Goal: Check status: Check status

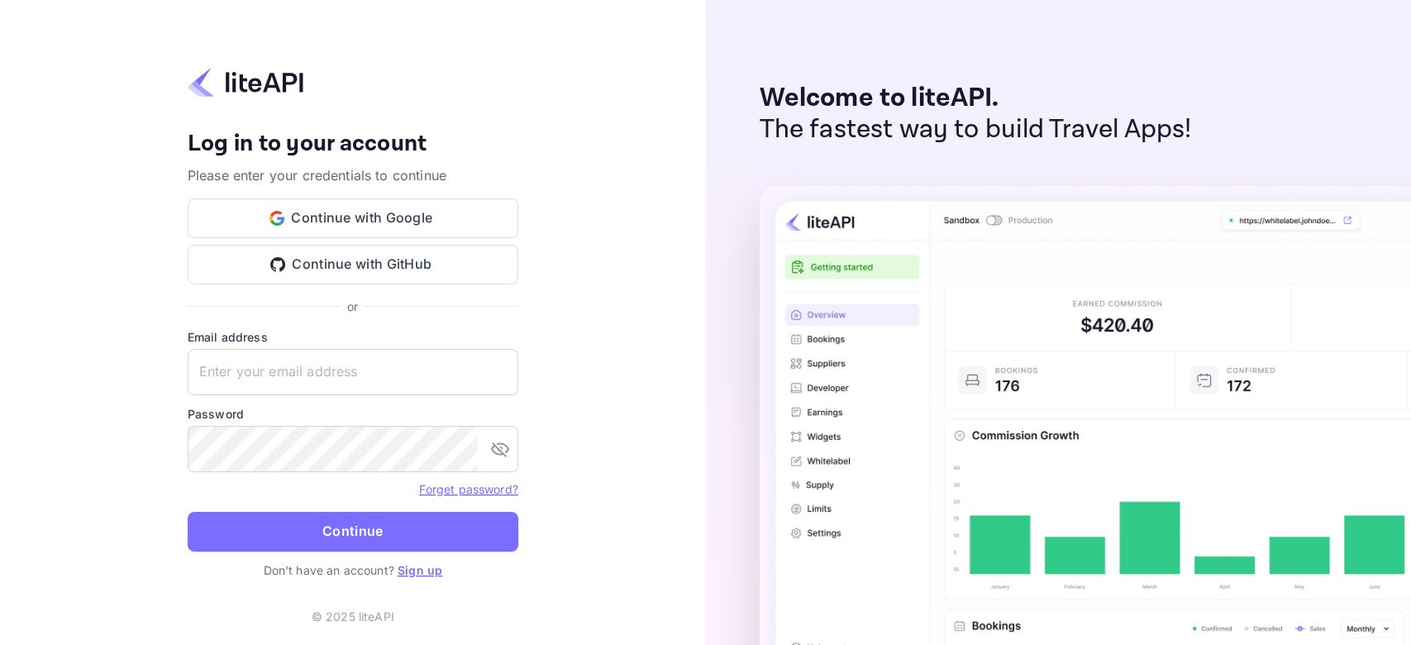
type input "zen.abddin@tbo.com"
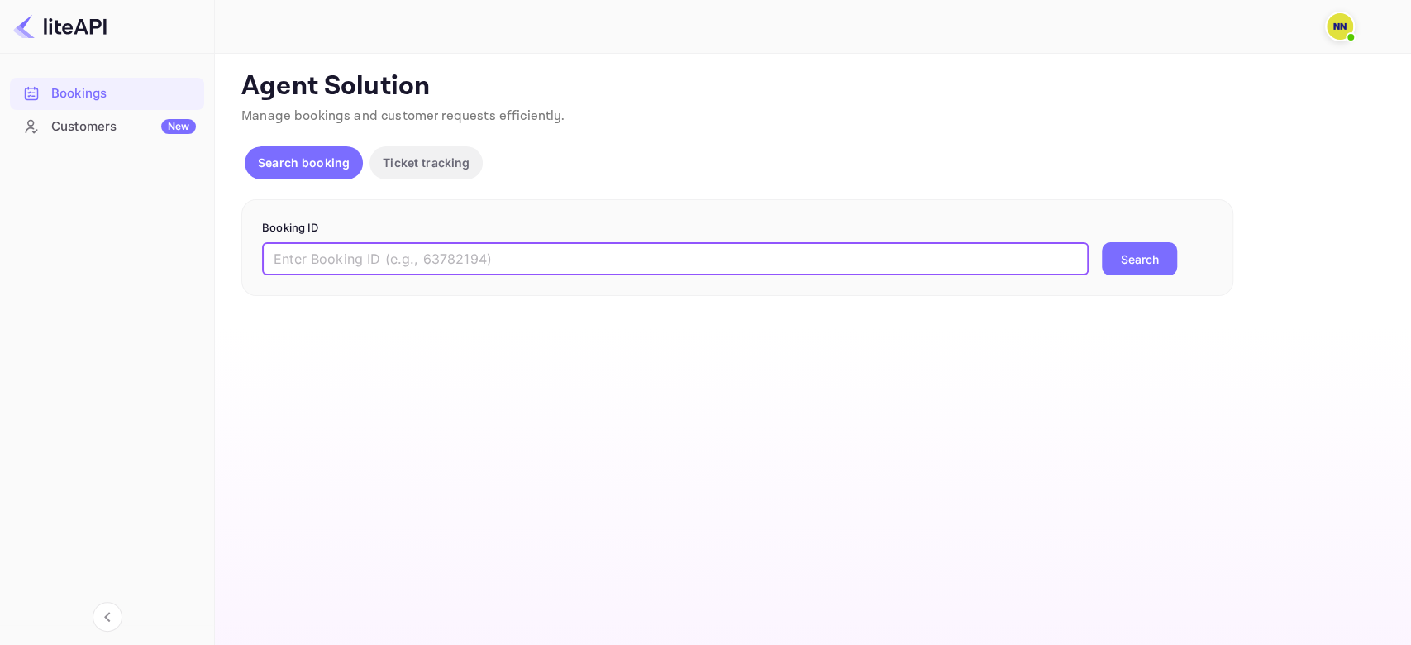
click at [408, 257] on input "text" at bounding box center [675, 258] width 826 height 33
paste input "9223196"
type input "9223196"
click at [1102, 242] on button "Search" at bounding box center [1139, 258] width 75 height 33
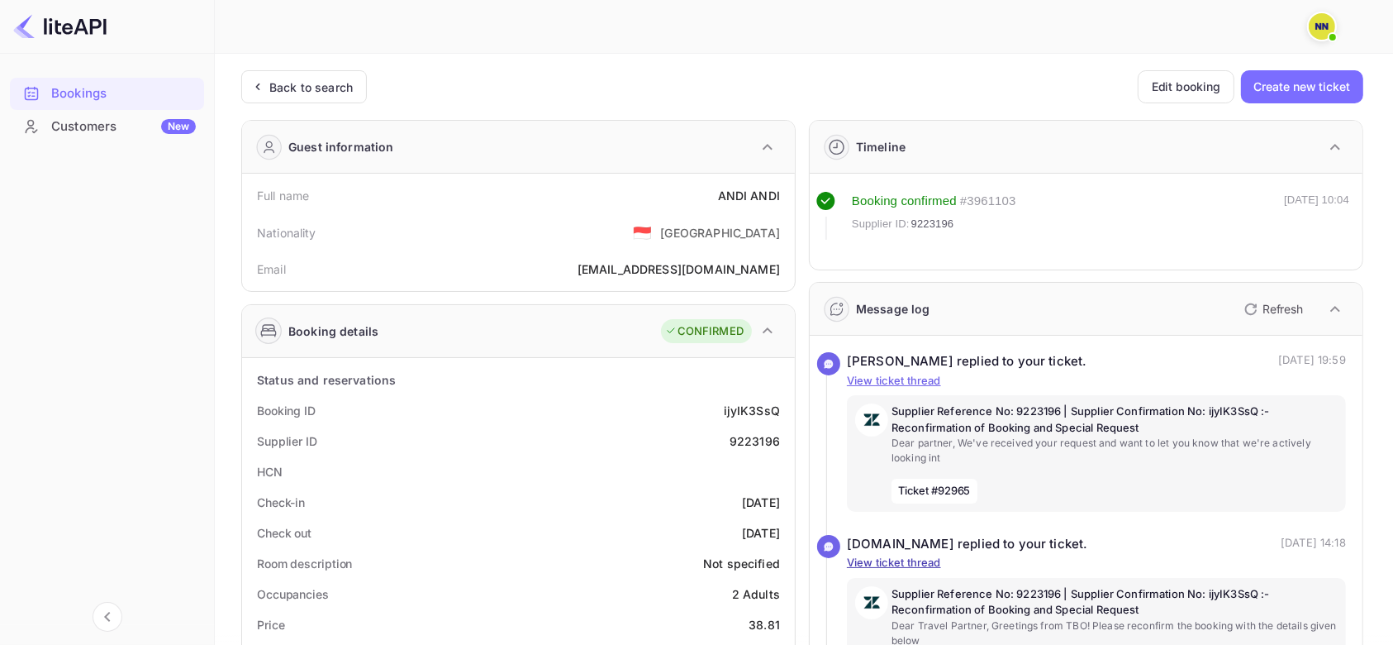
scroll to position [220, 0]
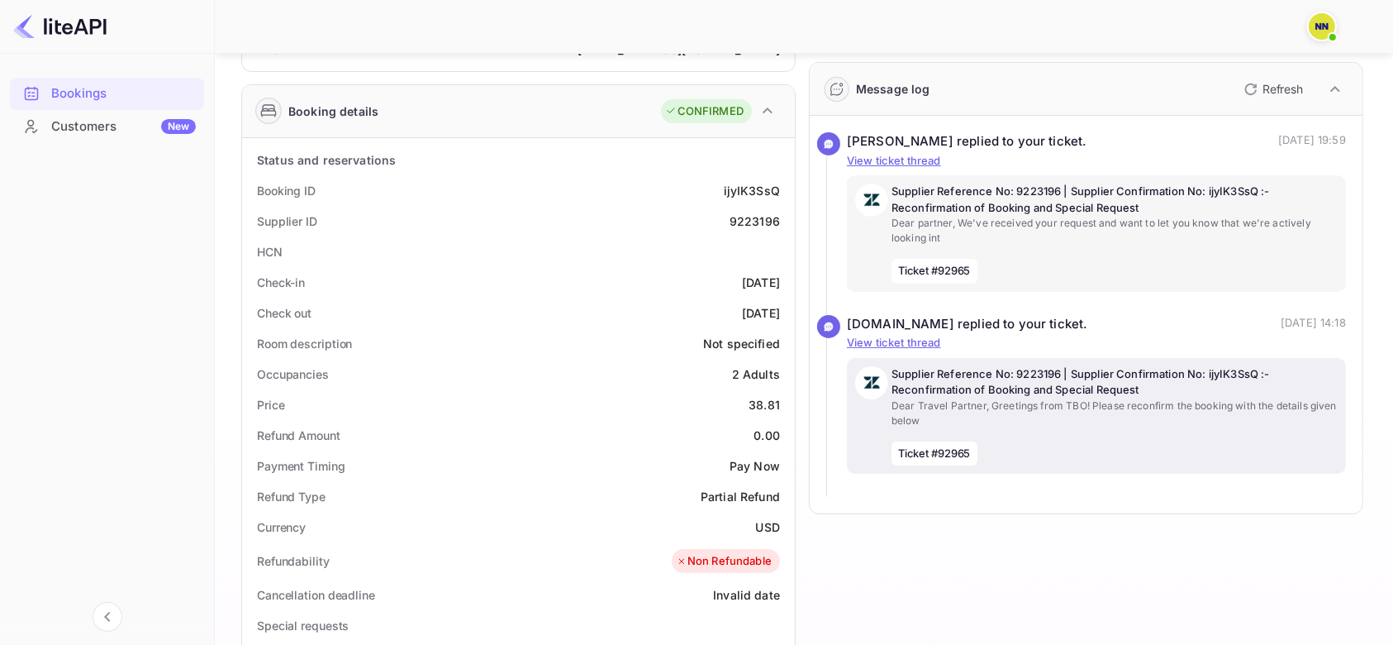
click at [1051, 400] on p "Dear Travel Partner, Greetings from TBO! Please reconfirm the booking with the …" at bounding box center [1115, 413] width 446 height 30
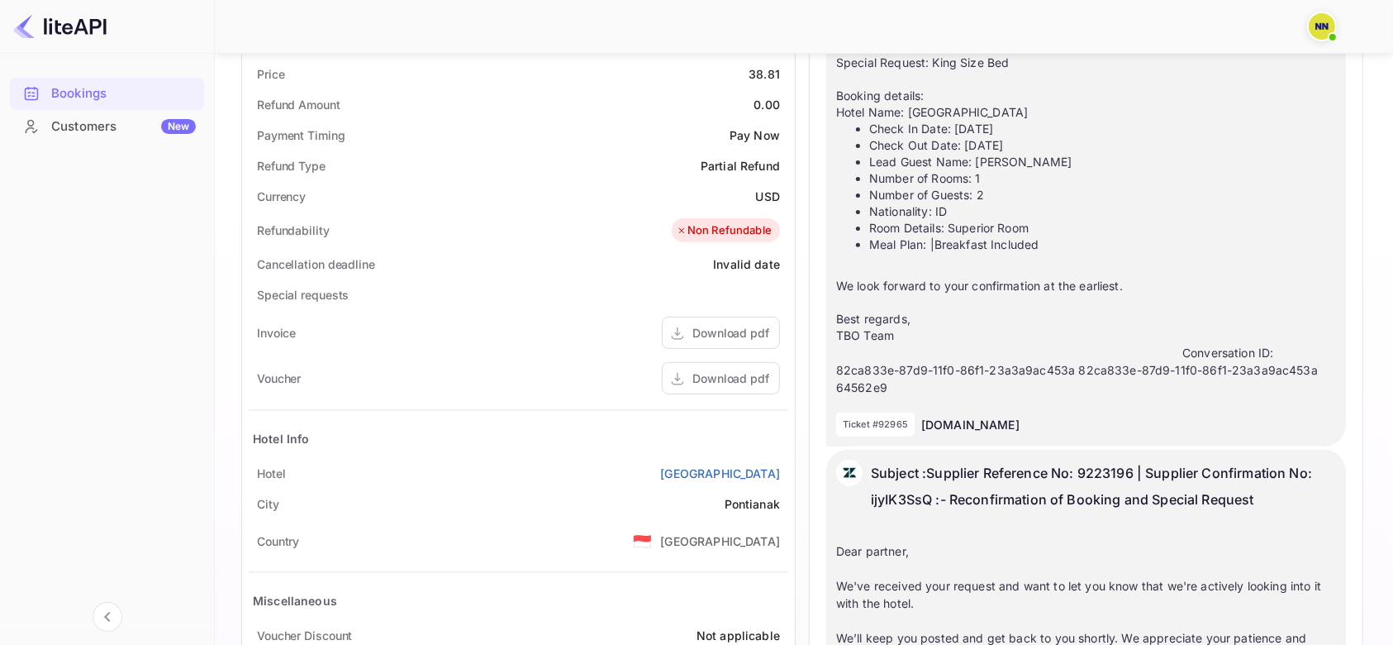
scroll to position [661, 0]
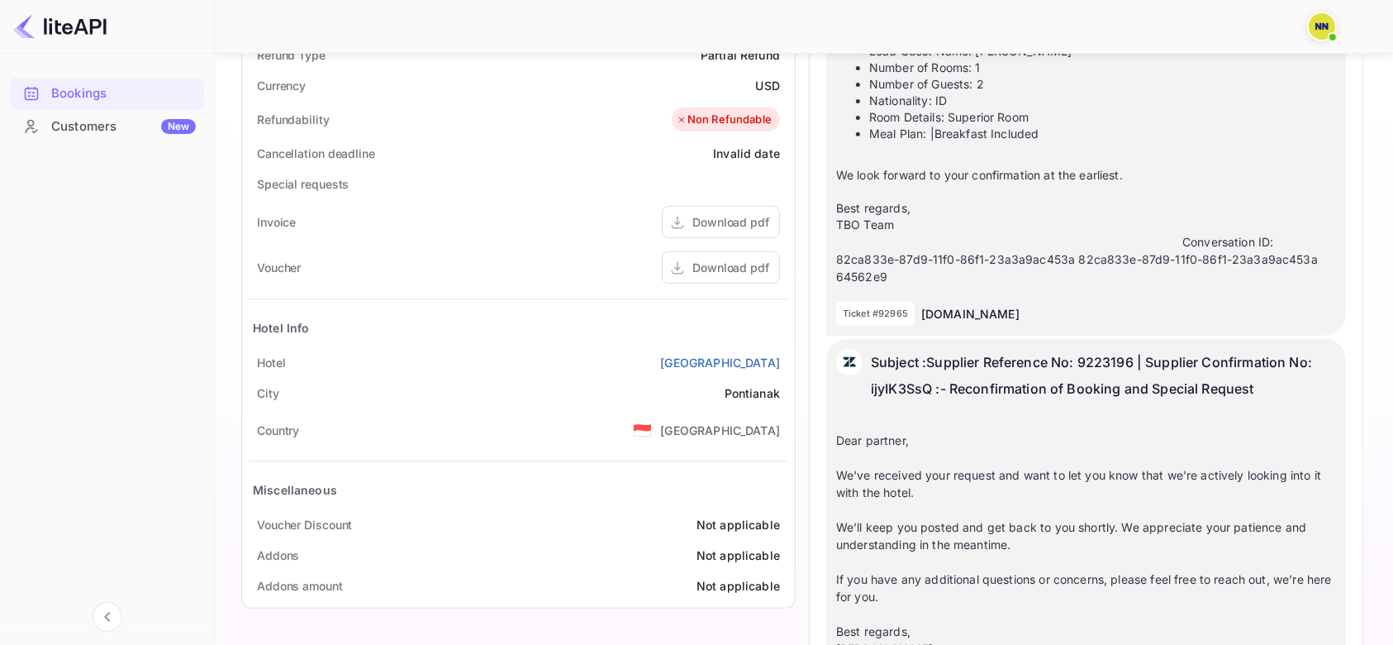
click at [975, 428] on div "Dear partner, We've received your request and want to let you know that we're a…" at bounding box center [1086, 570] width 500 height 312
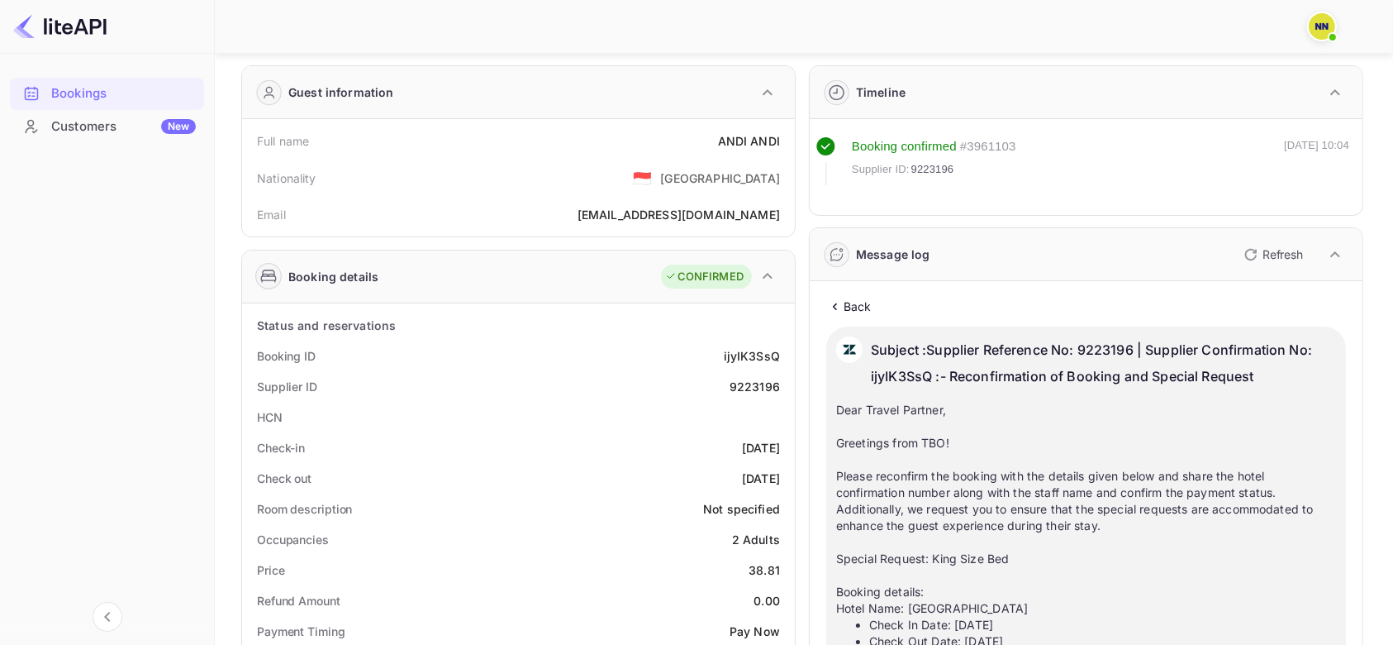
scroll to position [0, 0]
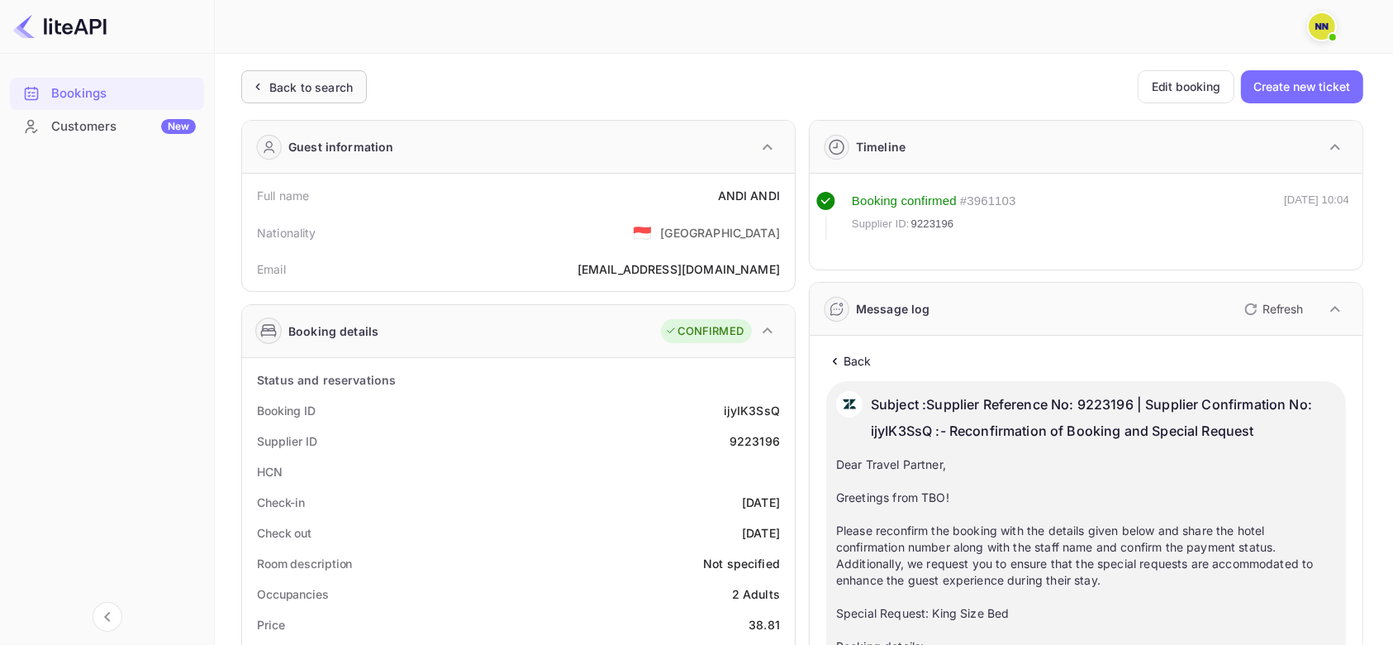
click at [296, 89] on div "Back to search" at bounding box center [310, 87] width 83 height 17
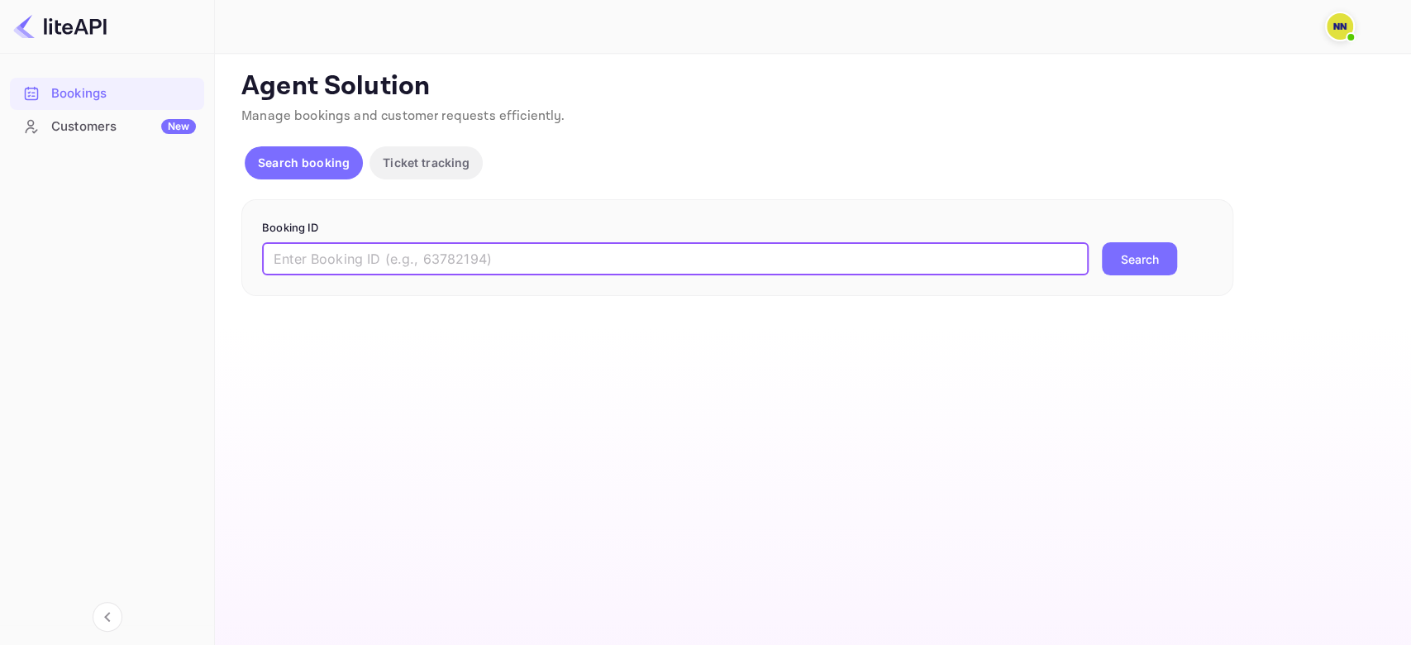
click at [319, 257] on input "text" at bounding box center [675, 258] width 826 height 33
paste input "9133558"
type input "9133558"
click at [1102, 242] on button "Search" at bounding box center [1139, 258] width 75 height 33
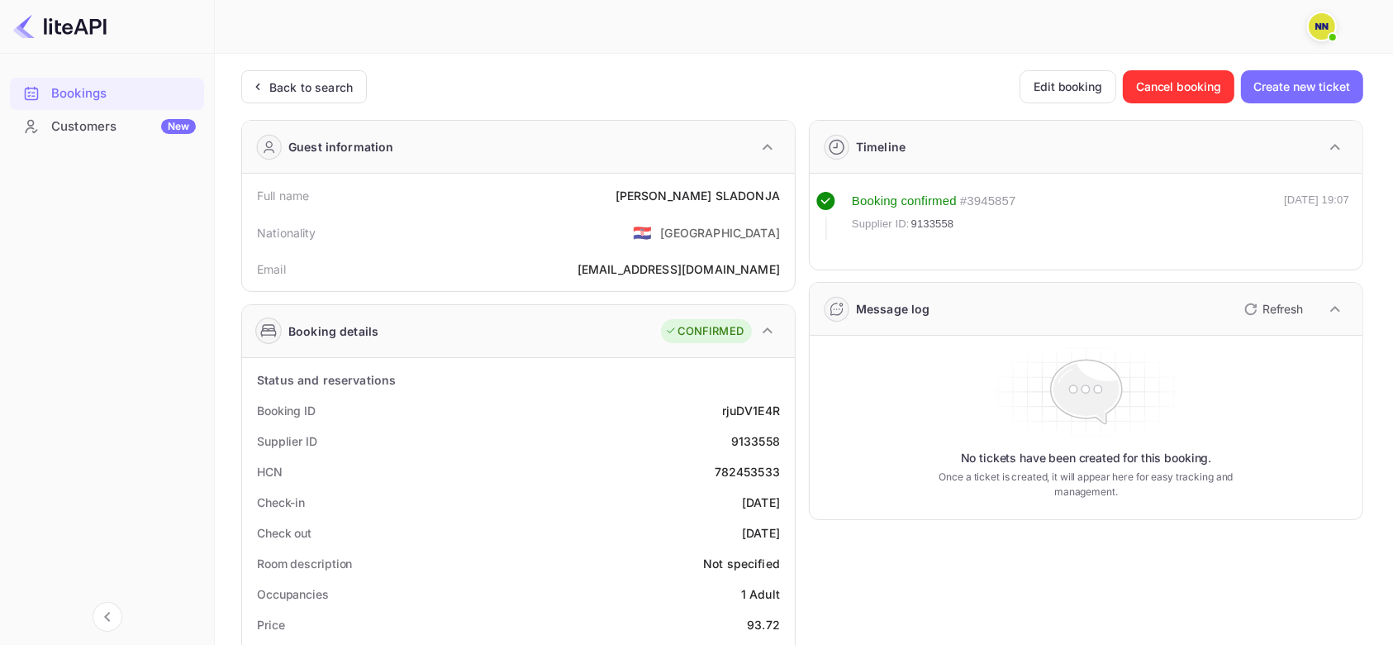
click at [746, 475] on div "782453533" at bounding box center [747, 471] width 65 height 17
copy div "782453533"
click at [315, 79] on div "Back to search" at bounding box center [310, 87] width 83 height 17
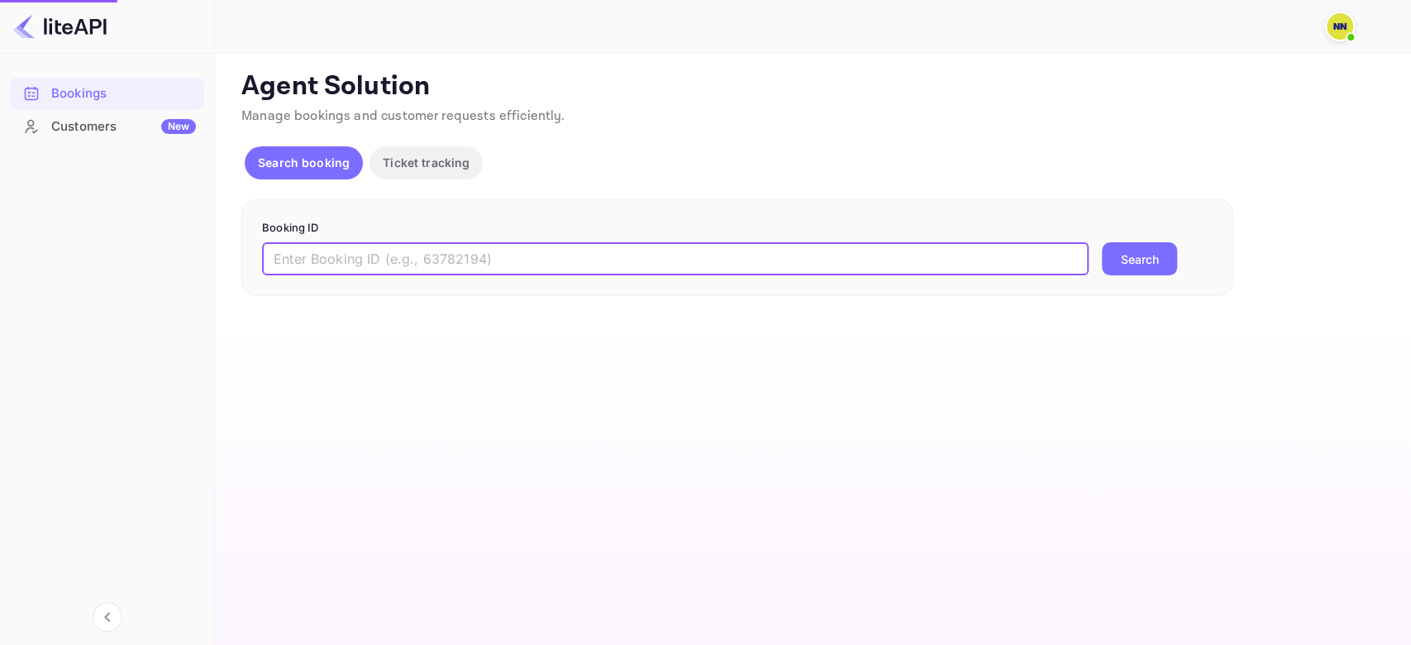
click at [331, 269] on input "text" at bounding box center [675, 258] width 826 height 33
paste input "9133558"
type input "9133558"
click at [1102, 242] on button "Search" at bounding box center [1139, 258] width 75 height 33
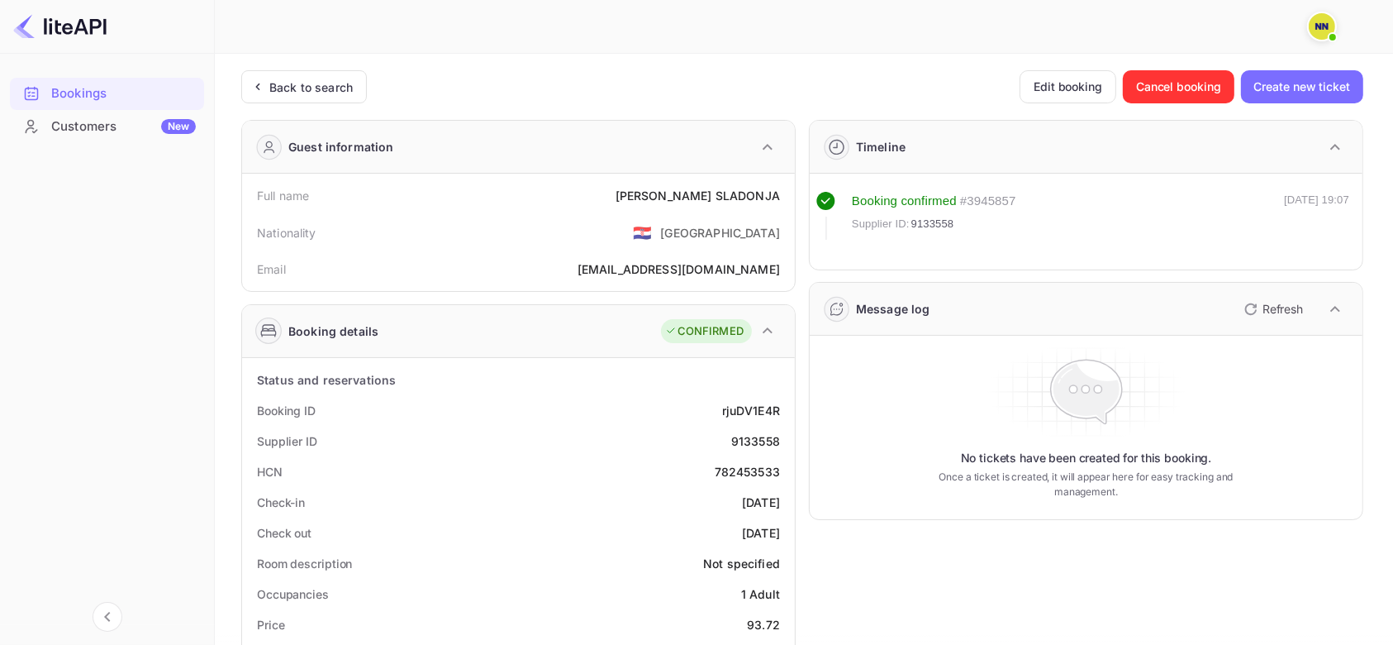
click at [738, 467] on div "782453533" at bounding box center [747, 471] width 65 height 17
copy div "782453533"
click at [321, 85] on div "Back to search" at bounding box center [310, 87] width 83 height 17
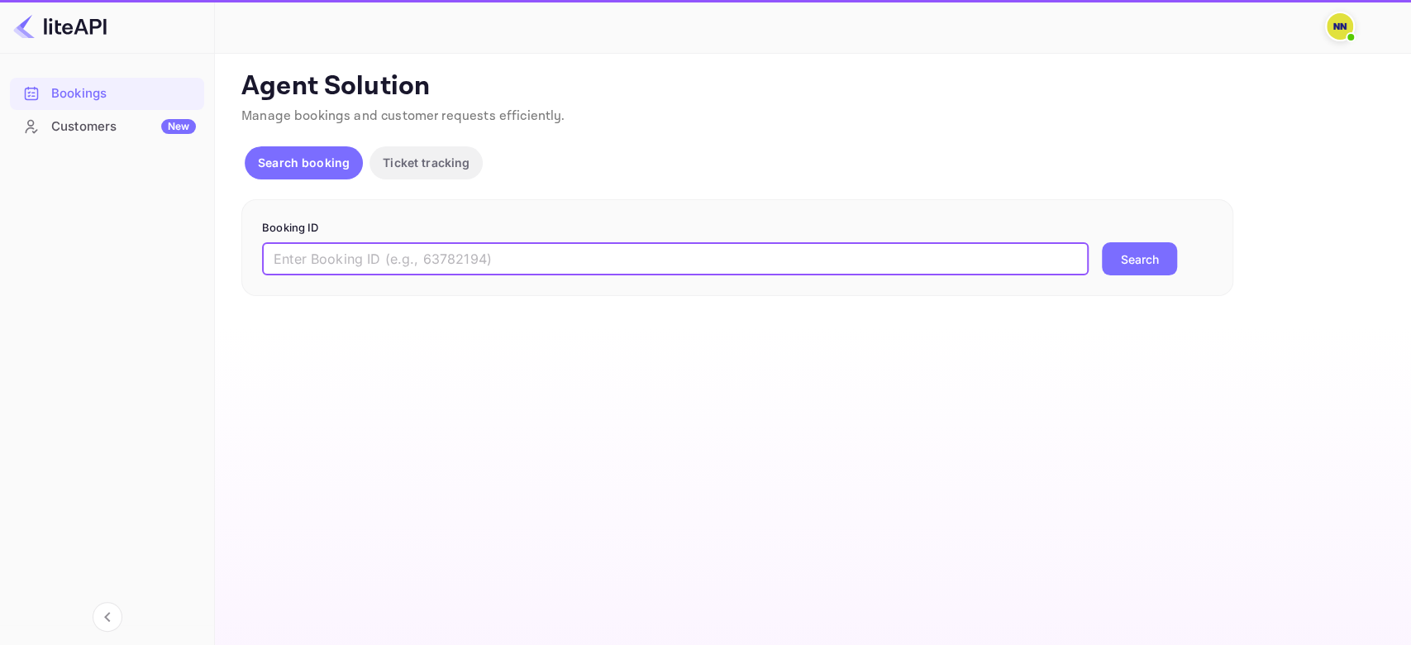
click at [337, 258] on input "text" at bounding box center [675, 258] width 826 height 33
paste input "9226028"
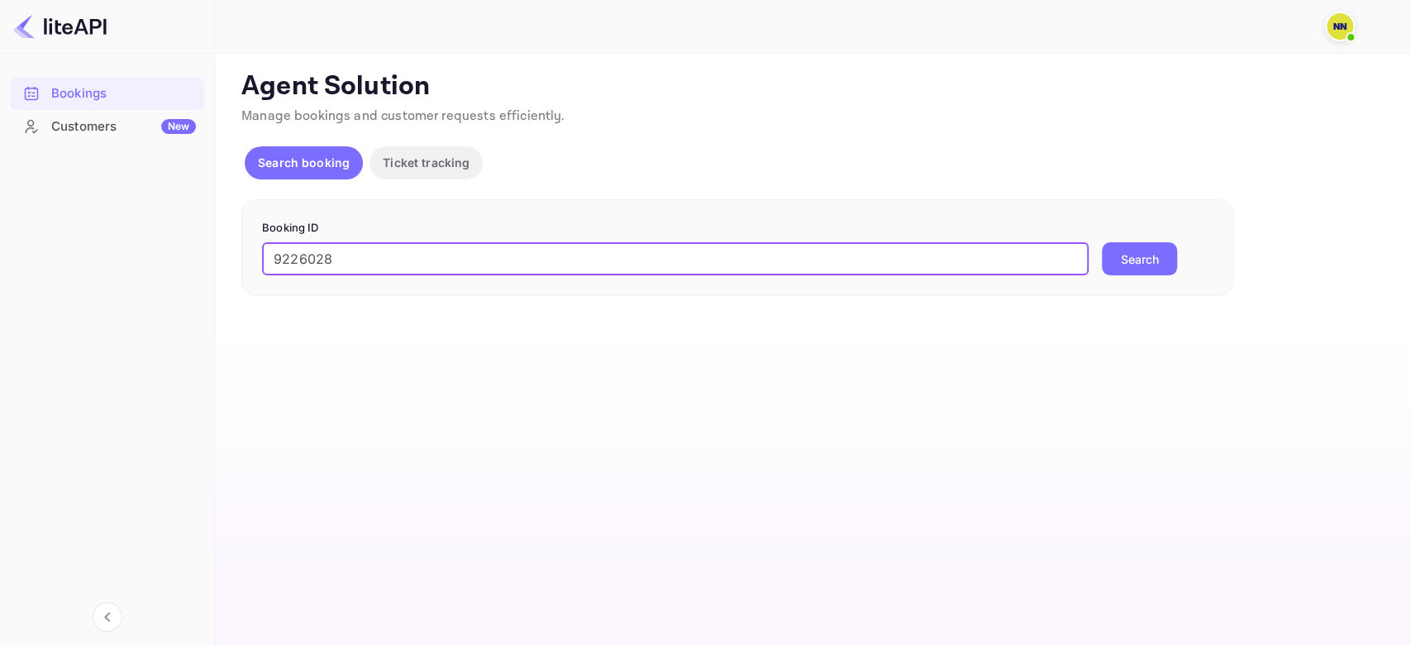
type input "9226028"
click at [1102, 242] on button "Search" at bounding box center [1139, 258] width 75 height 33
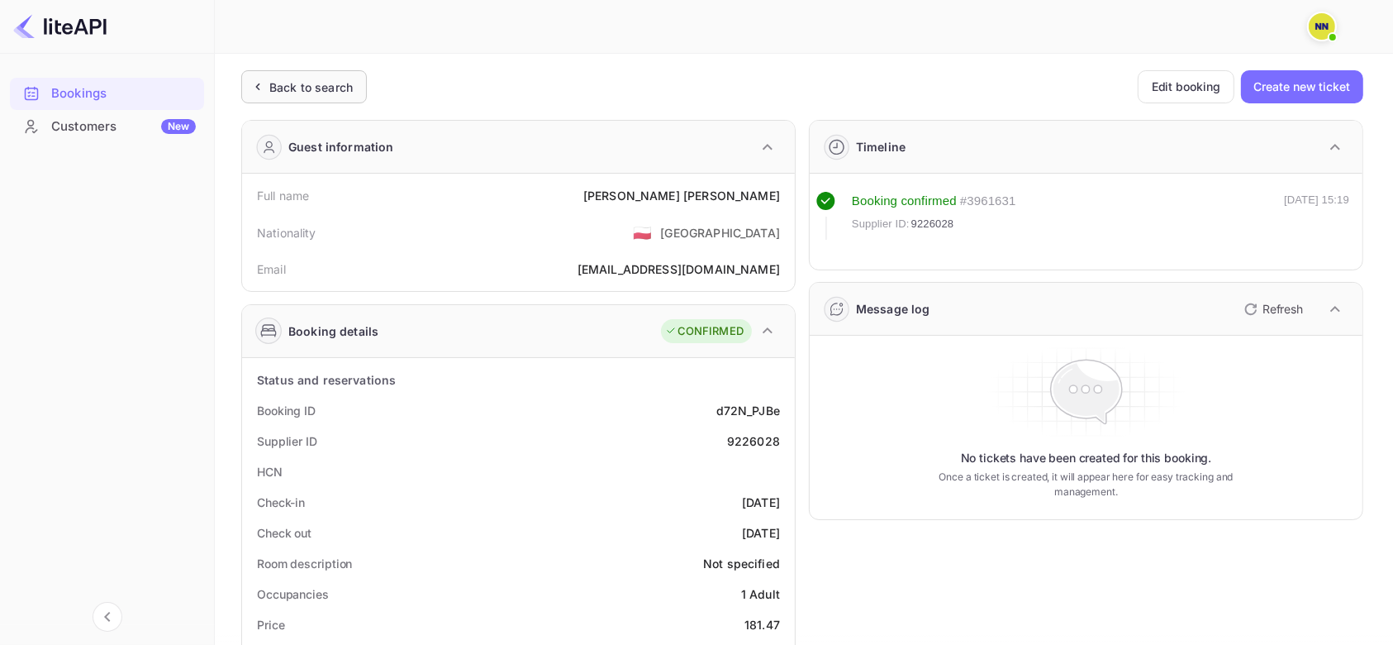
click at [299, 89] on div "Back to search" at bounding box center [310, 87] width 83 height 17
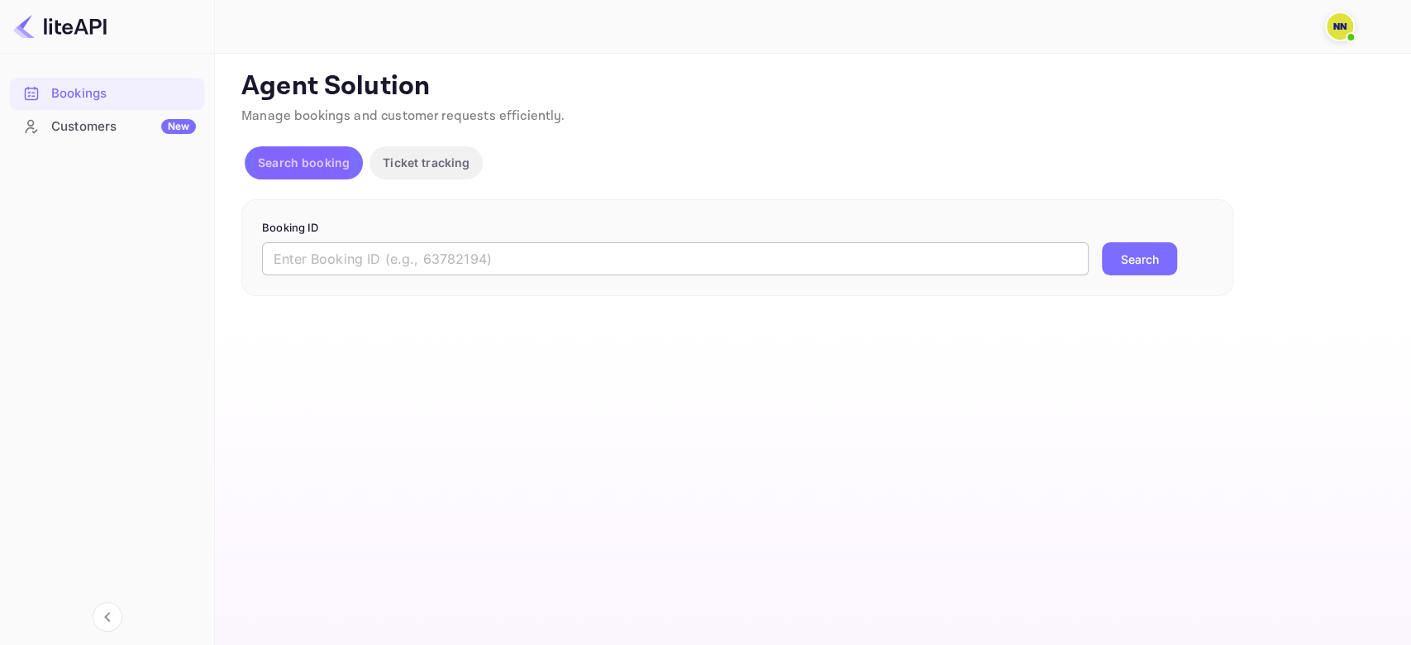
click at [358, 264] on input "text" at bounding box center [675, 258] width 826 height 33
paste input "9209573"
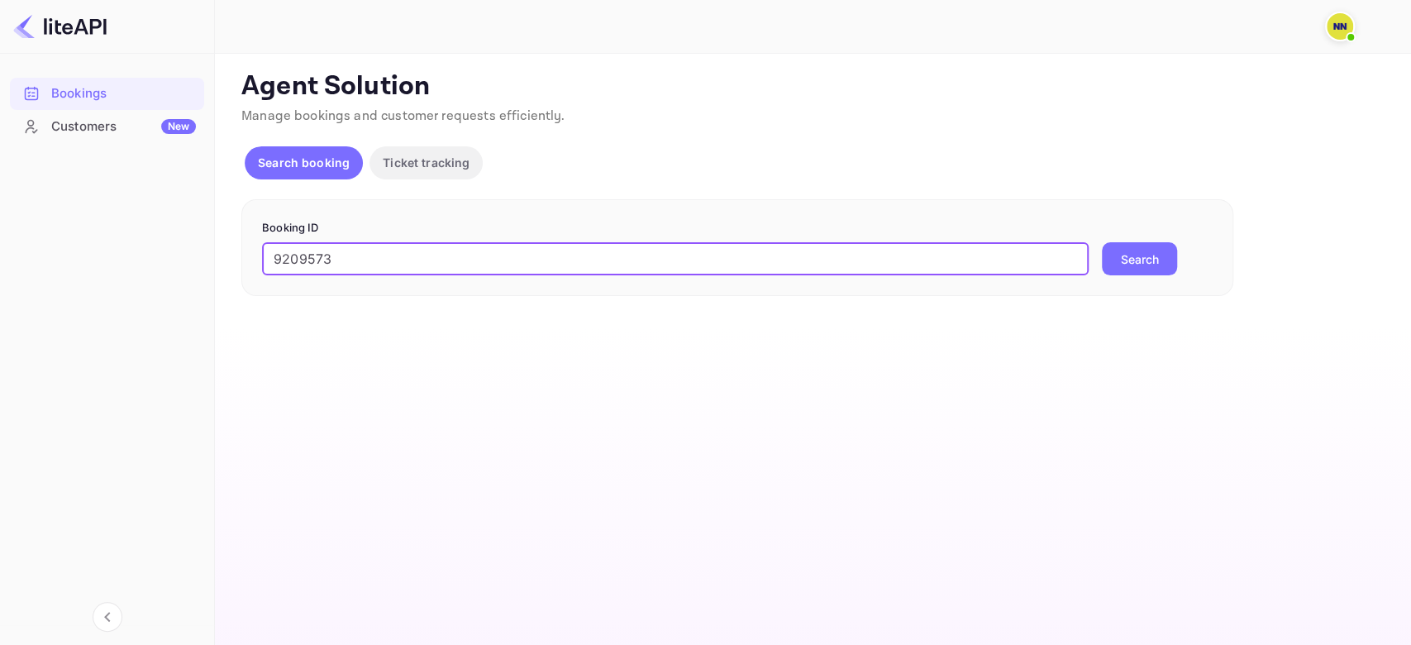
type input "9209573"
click at [1102, 242] on button "Search" at bounding box center [1139, 258] width 75 height 33
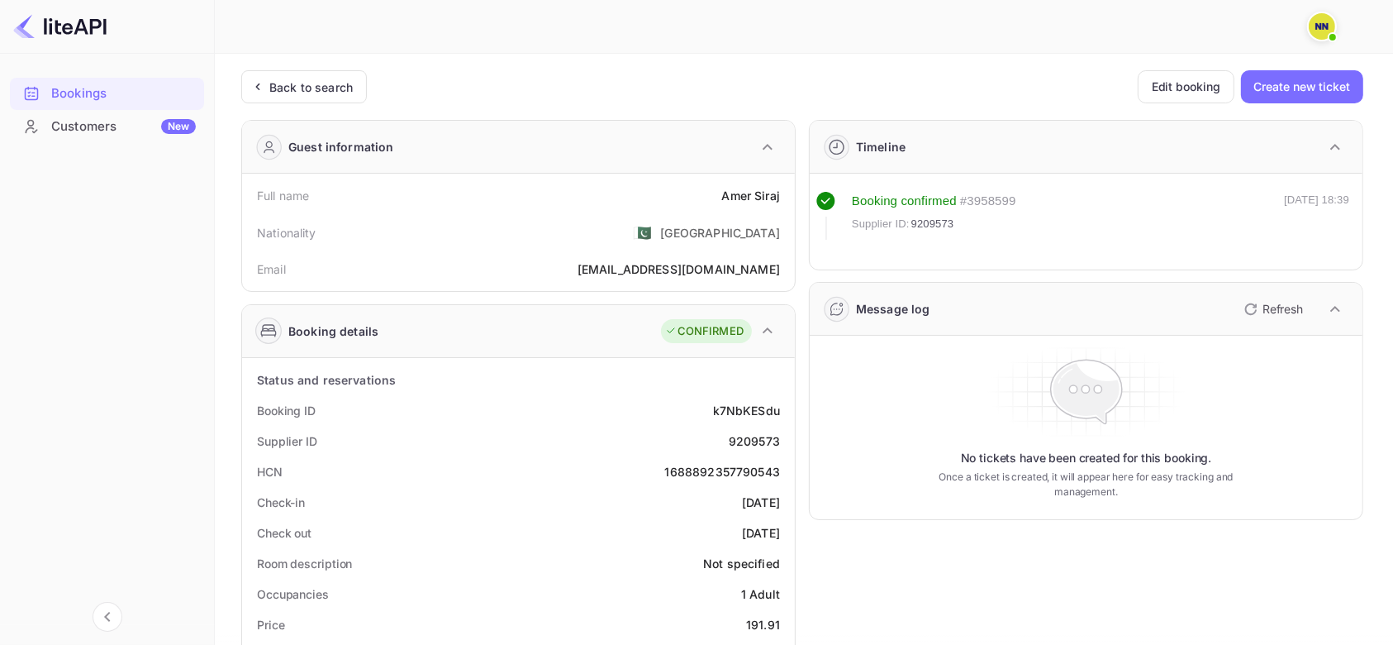
click at [741, 473] on div "1688892357790543" at bounding box center [722, 471] width 115 height 17
copy div "1688892357790543"
click at [327, 74] on div "Back to search" at bounding box center [304, 86] width 126 height 33
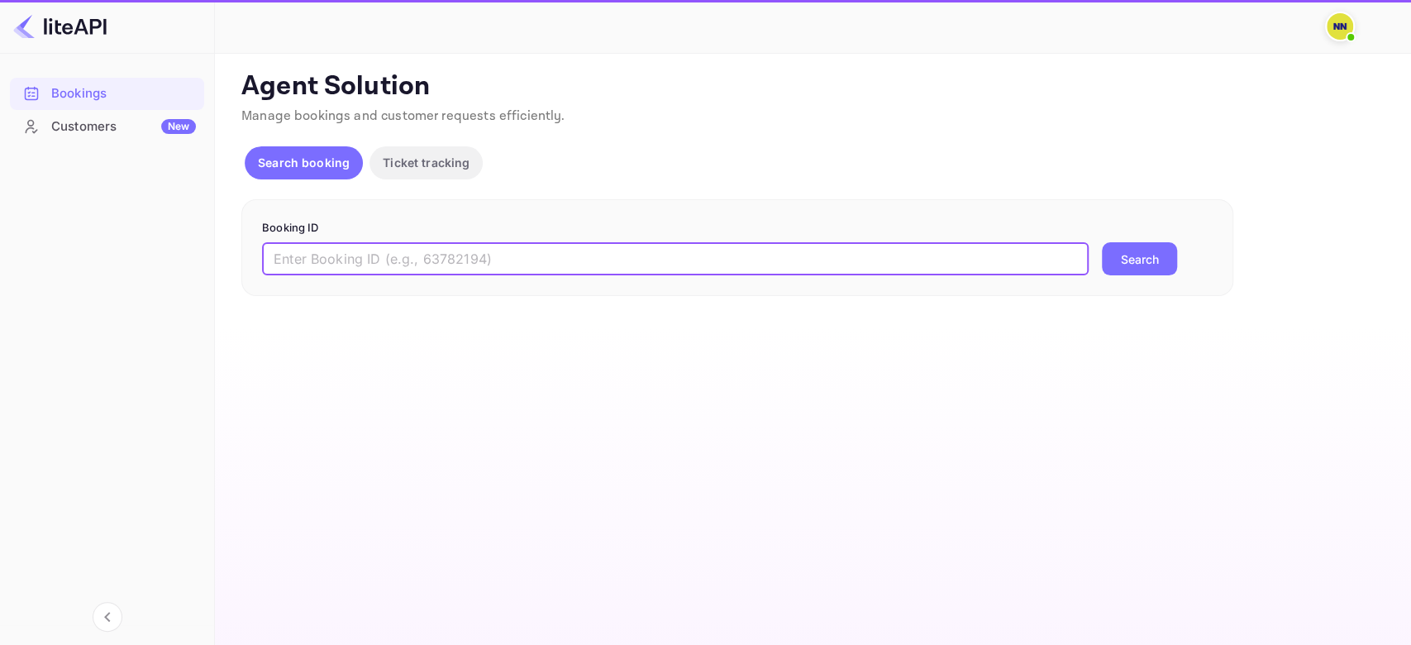
click at [325, 261] on input "text" at bounding box center [675, 258] width 826 height 33
paste input "7728304"
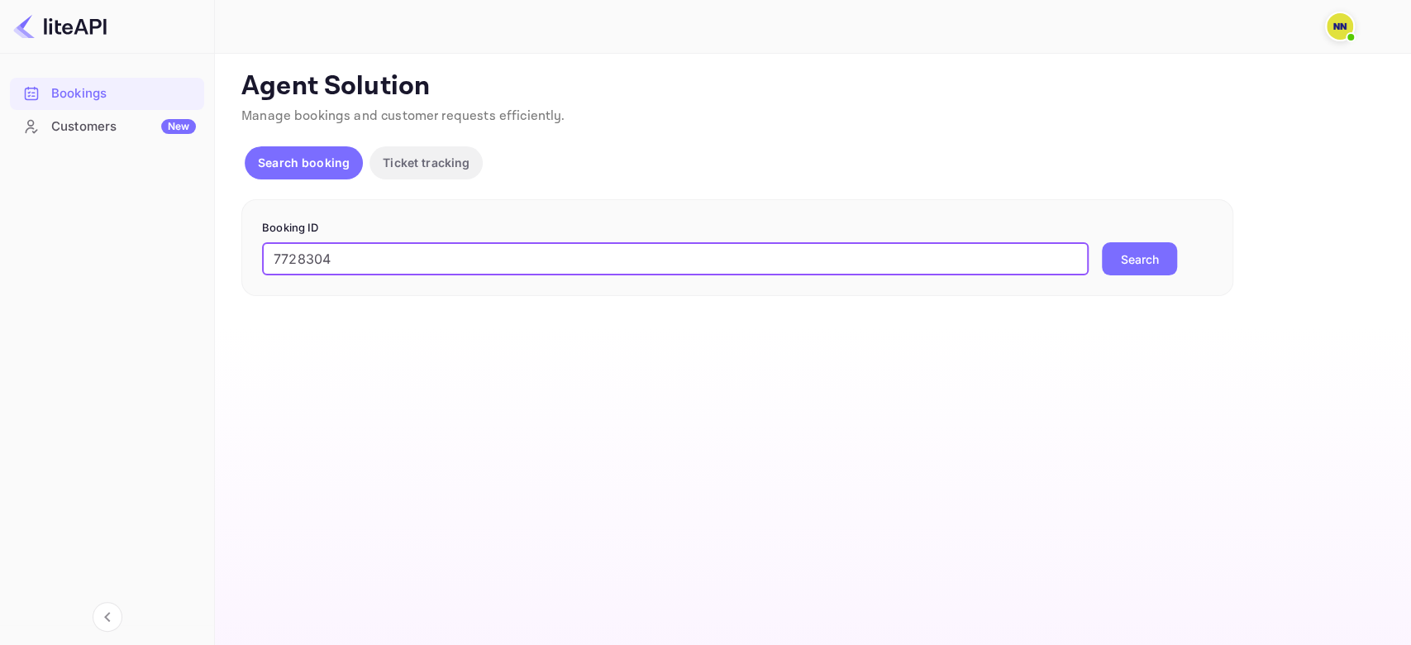
type input "7728304"
click at [1102, 242] on button "Search" at bounding box center [1139, 258] width 75 height 33
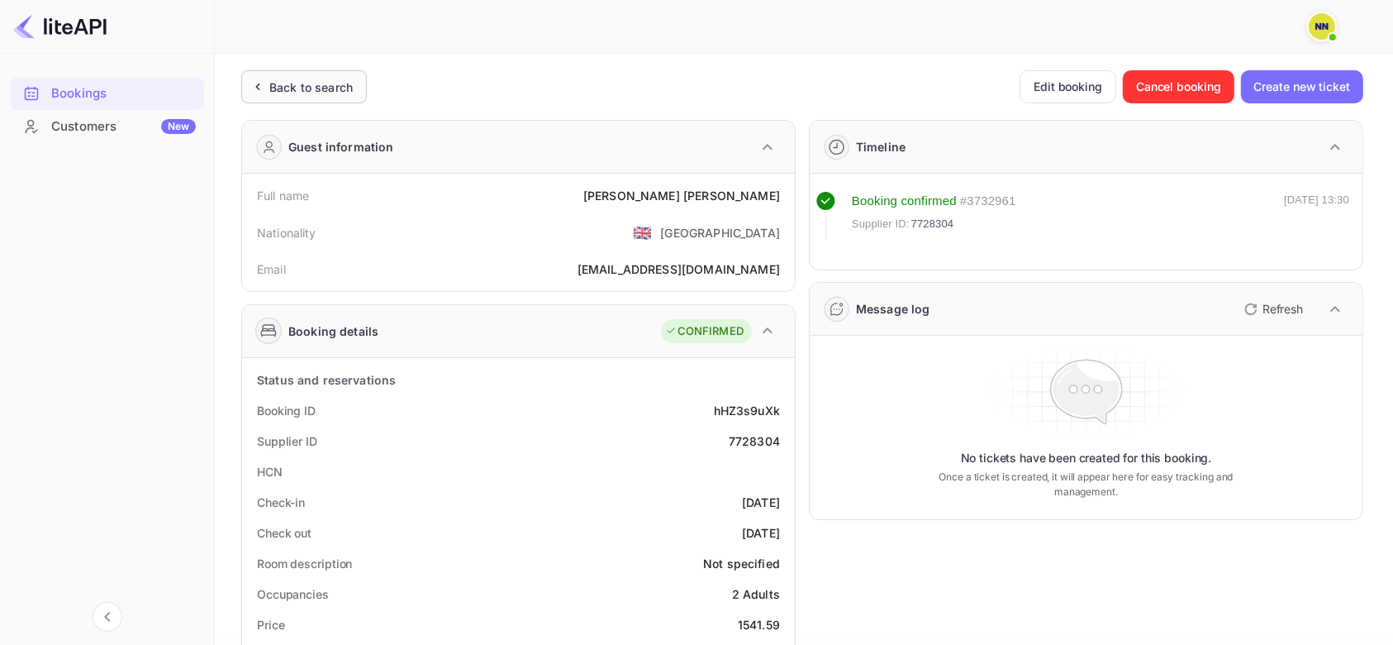
click at [312, 88] on div "Back to search" at bounding box center [310, 87] width 83 height 17
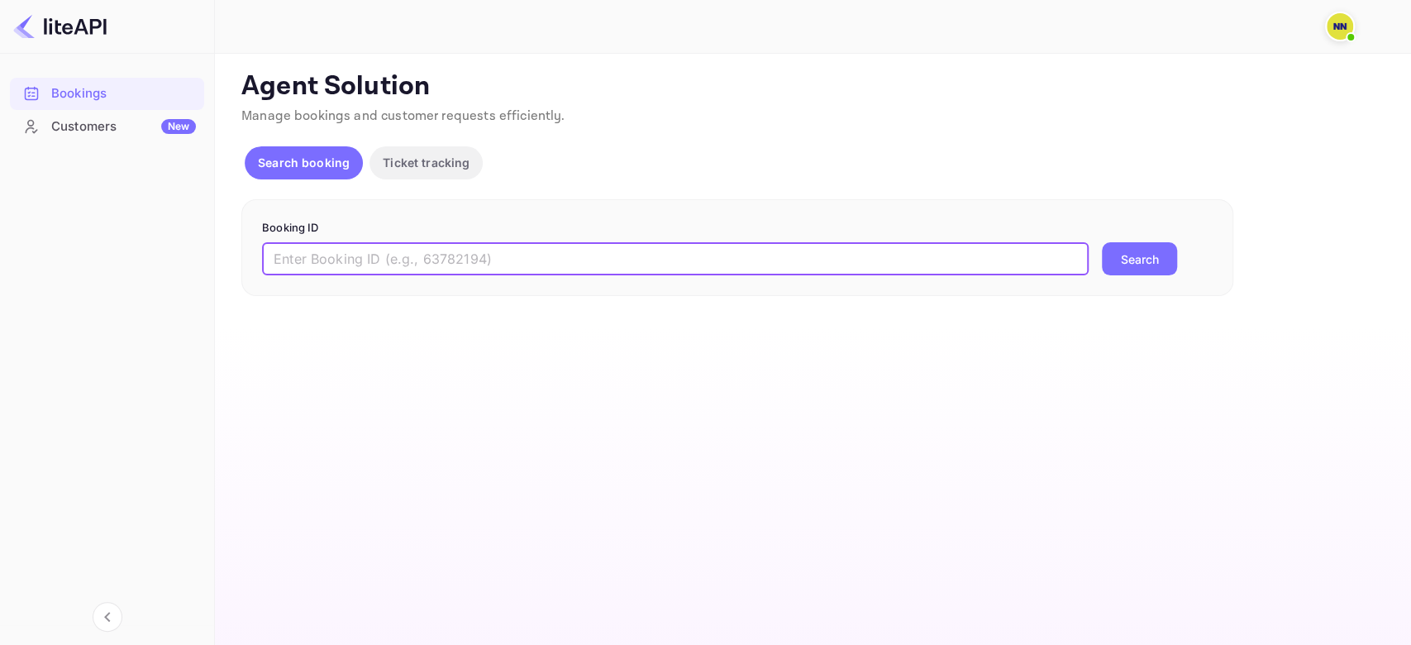
click at [337, 249] on input "text" at bounding box center [675, 258] width 826 height 33
paste input "8893693"
type input "8893693"
click at [1102, 242] on button "Search" at bounding box center [1139, 258] width 75 height 33
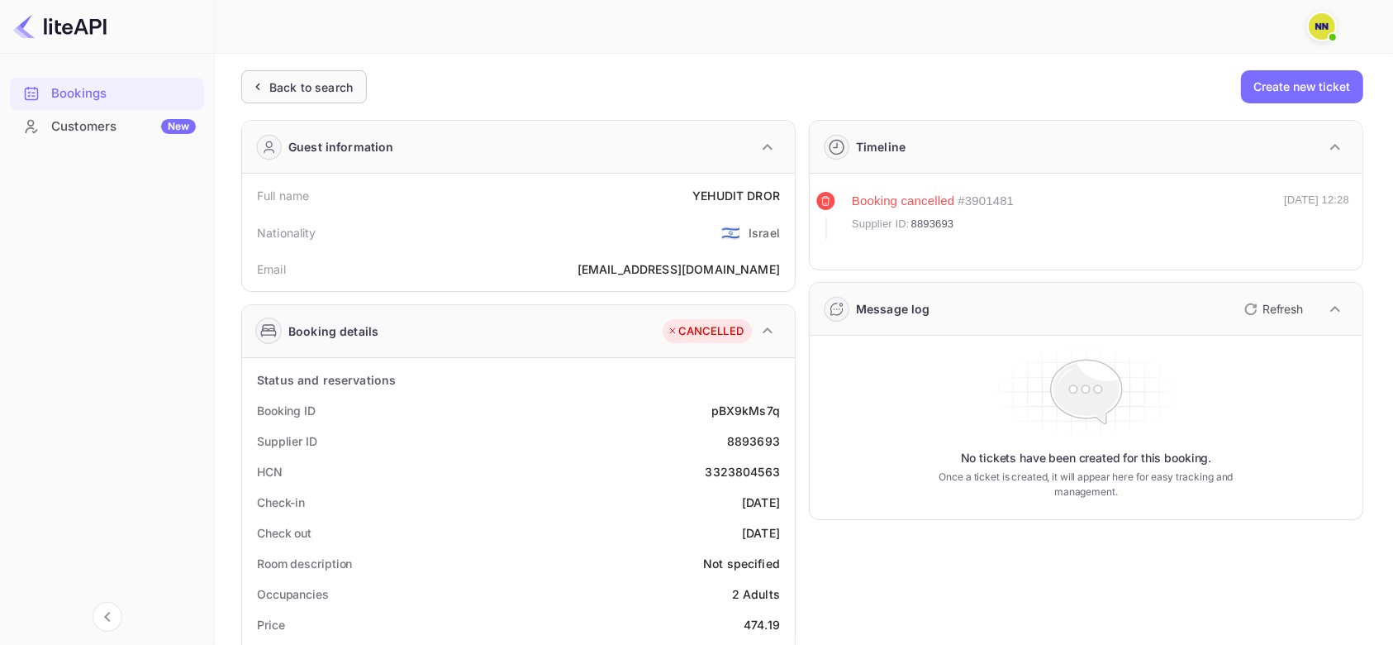
click at [336, 73] on div "Back to search" at bounding box center [304, 86] width 126 height 33
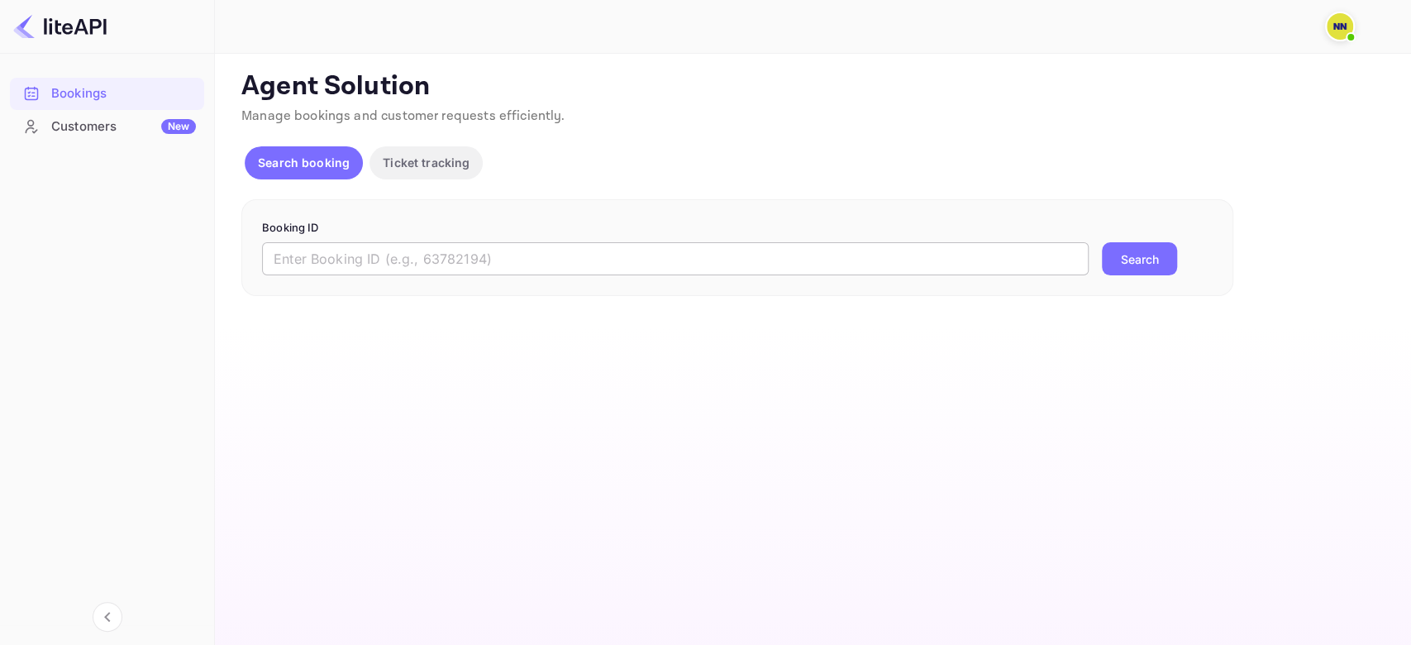
click at [342, 259] on input "text" at bounding box center [675, 258] width 826 height 33
paste input "8928405"
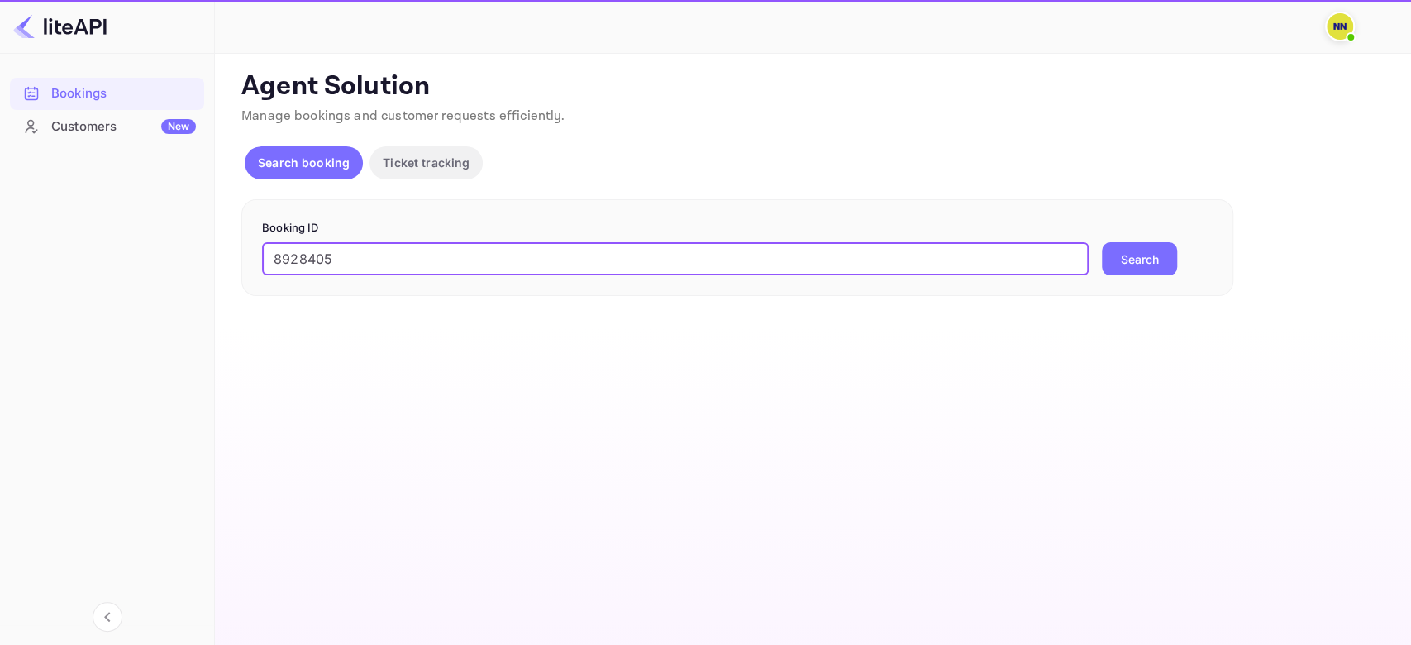
type input "8928405"
click at [1102, 242] on button "Search" at bounding box center [1139, 258] width 75 height 33
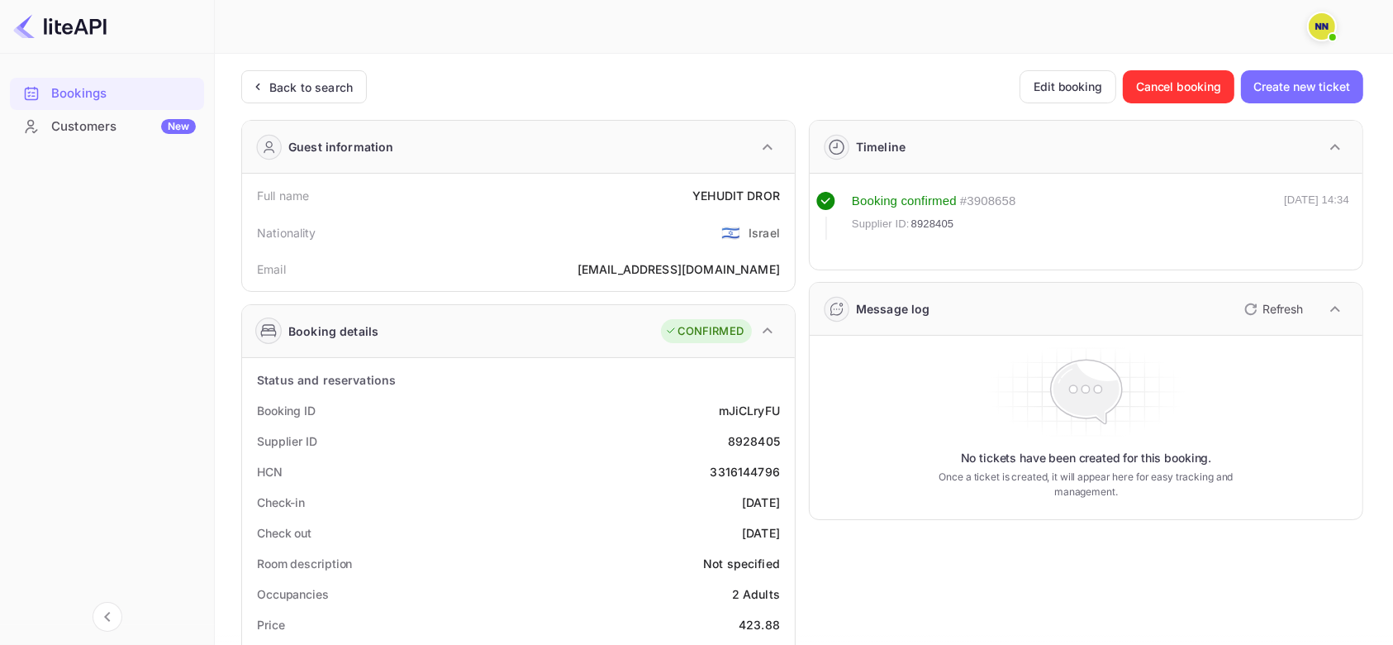
click at [746, 470] on div "3316144796" at bounding box center [746, 471] width 70 height 17
copy div "3316144796"
click at [324, 86] on div "Back to search" at bounding box center [310, 87] width 83 height 17
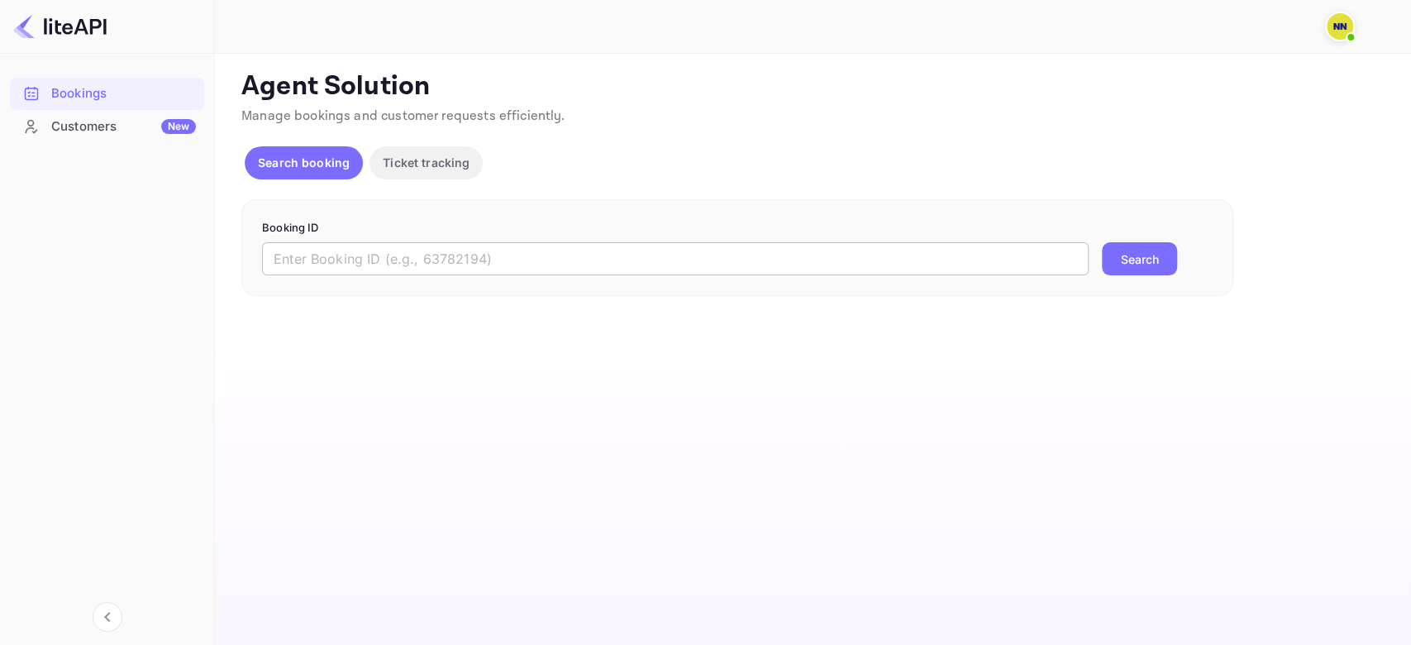
click at [316, 261] on input "text" at bounding box center [675, 258] width 826 height 33
paste input "9109489"
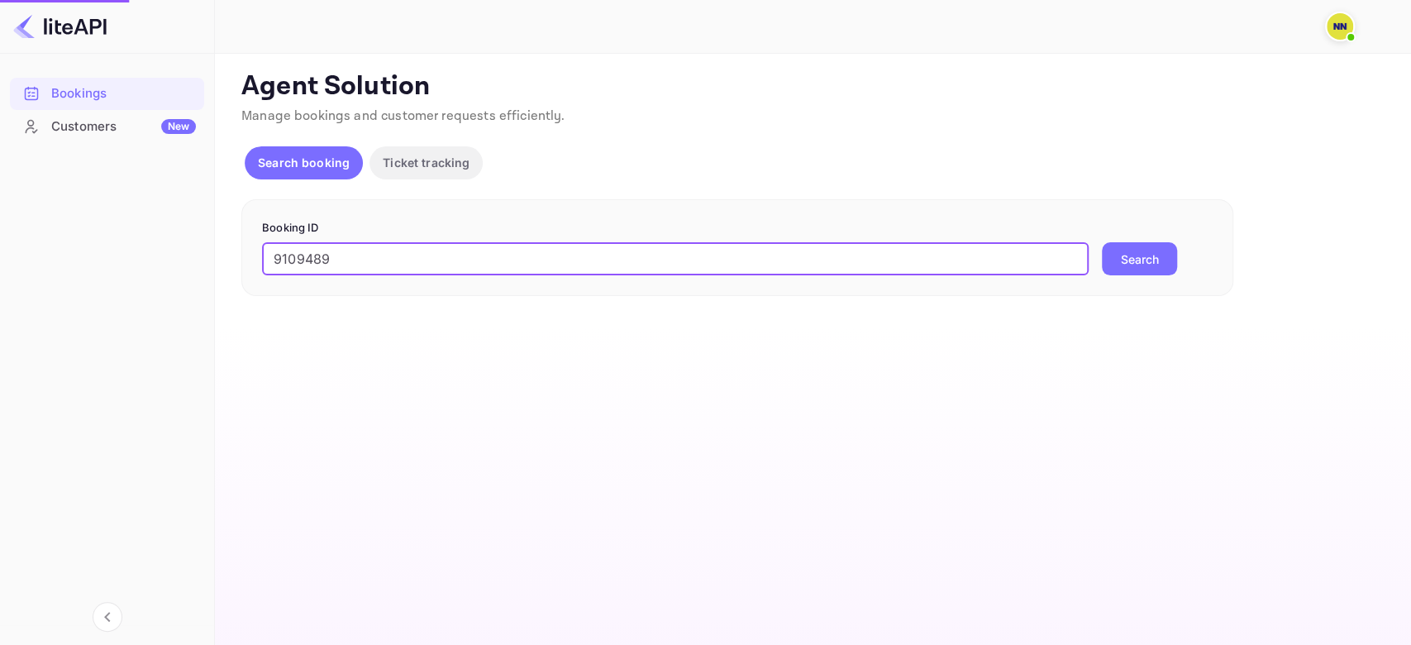
type input "9109489"
click at [1102, 242] on button "Search" at bounding box center [1139, 258] width 75 height 33
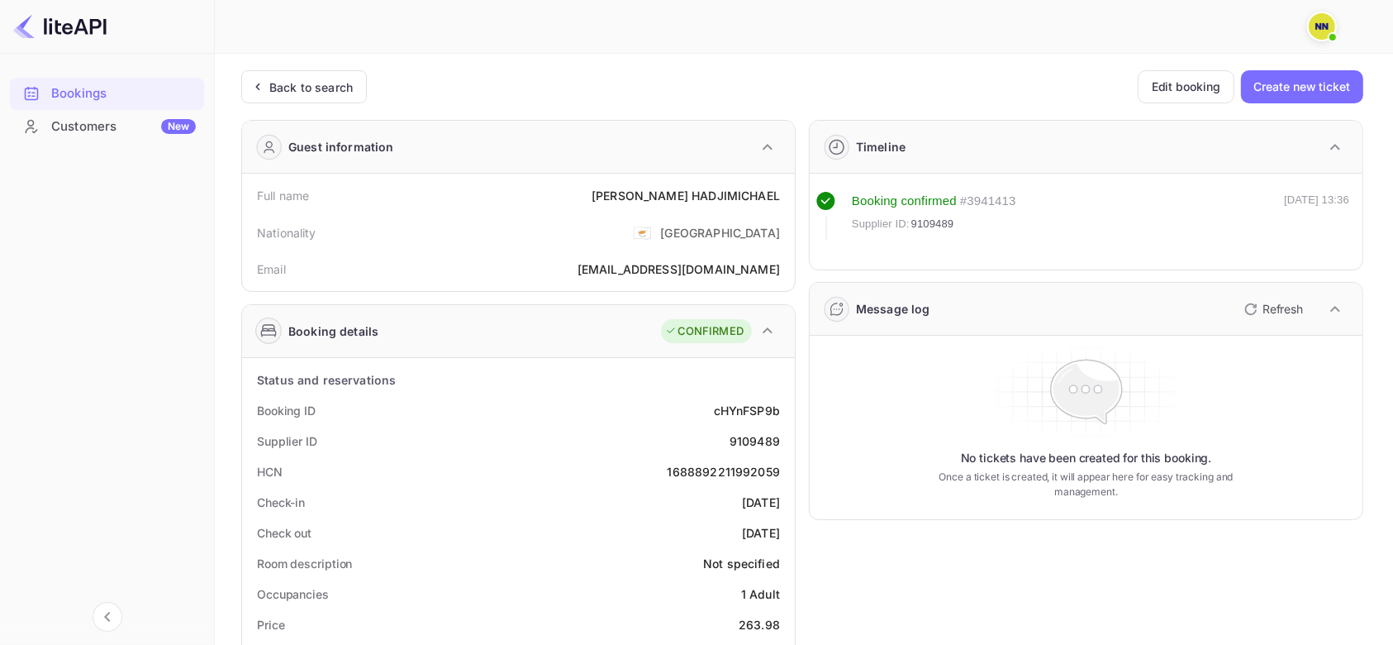
click at [712, 469] on div "1688892211992059" at bounding box center [724, 471] width 112 height 17
click at [711, 469] on div "1688892211992059" at bounding box center [724, 471] width 112 height 17
copy div "1688892211992059"
click at [336, 80] on div "Back to search" at bounding box center [310, 87] width 83 height 17
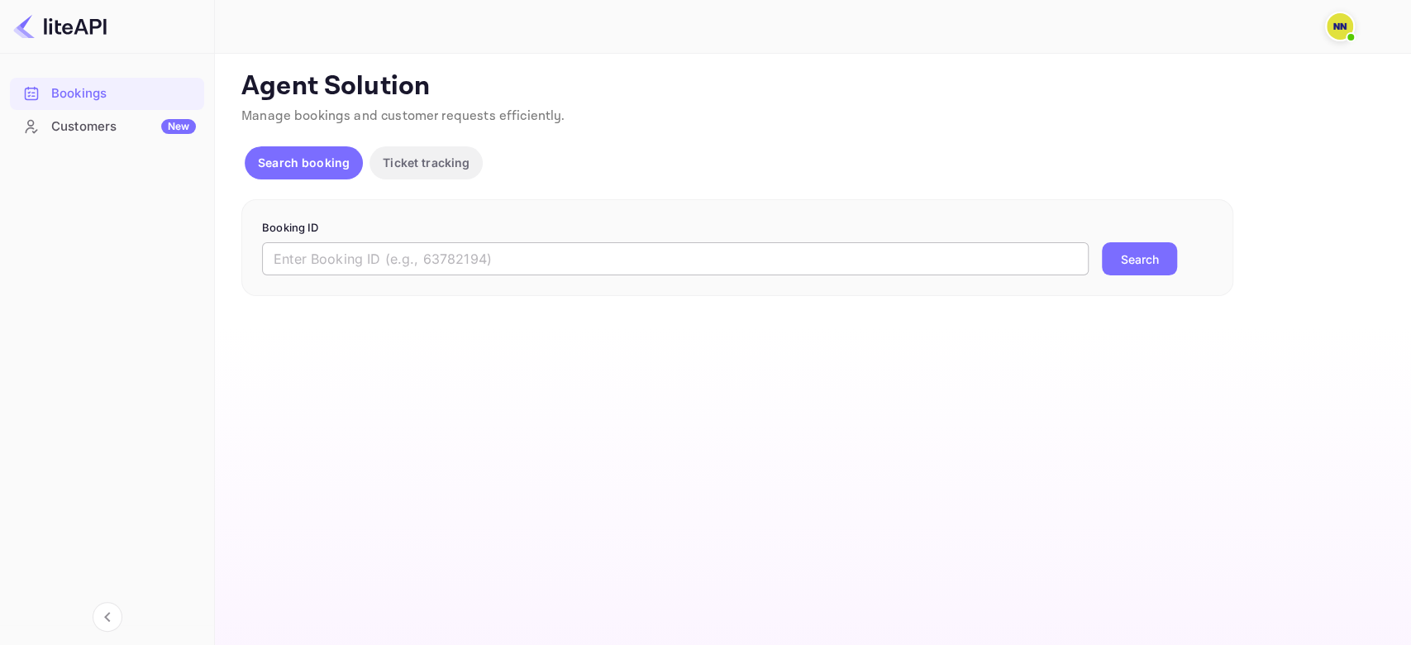
click at [321, 260] on input "text" at bounding box center [675, 258] width 826 height 33
paste input "8930226"
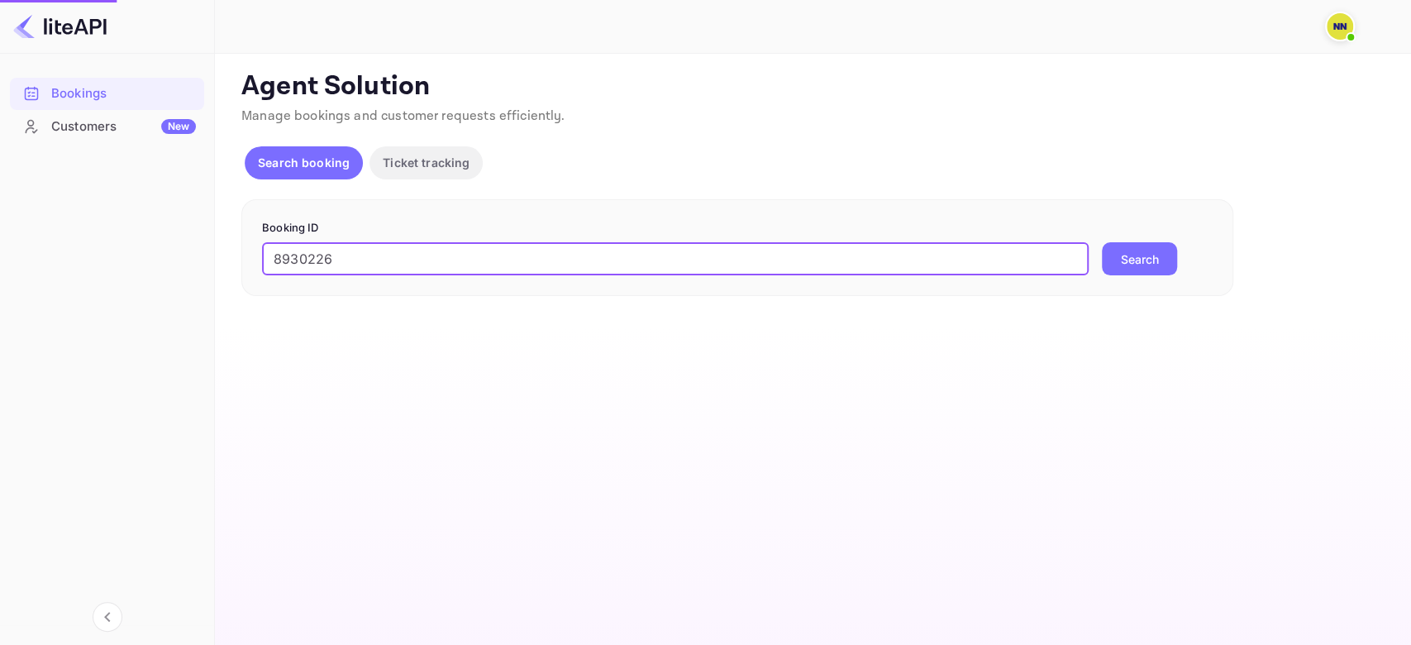
type input "8930226"
click at [1102, 242] on button "Search" at bounding box center [1139, 258] width 75 height 33
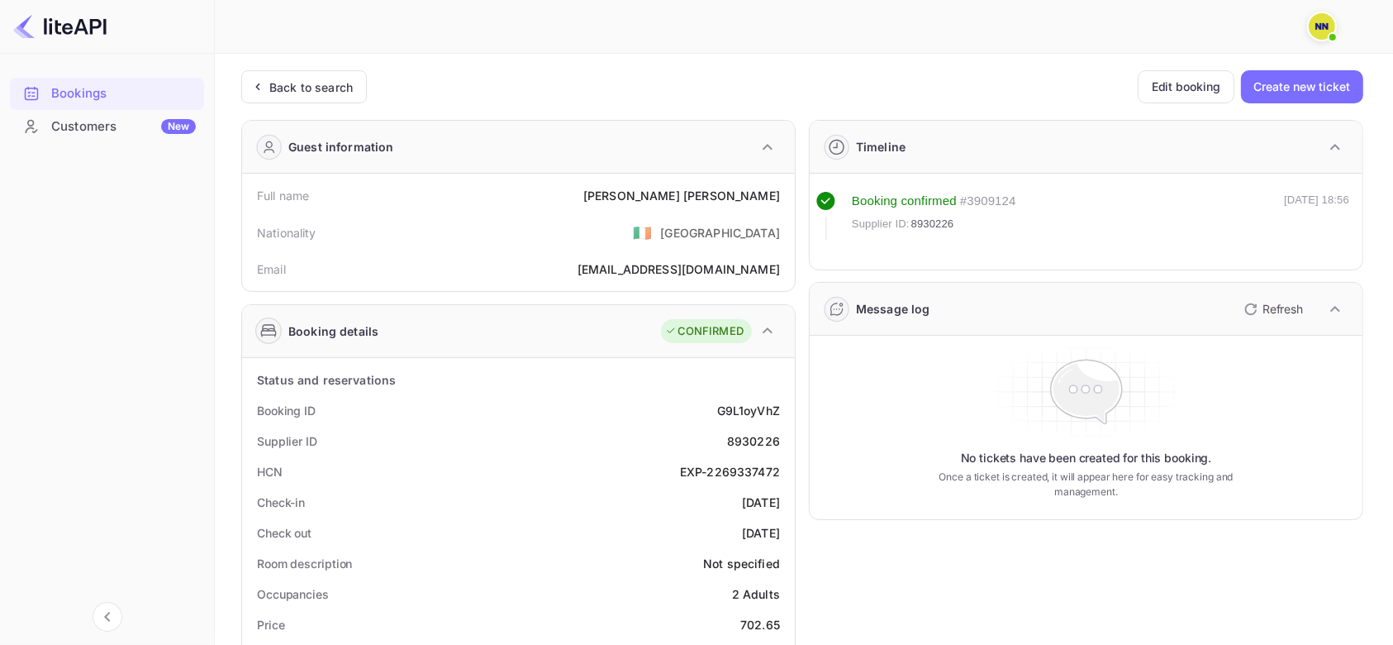
click at [740, 474] on div "EXP-2269337472" at bounding box center [730, 471] width 100 height 17
copy div "2269337472"
